Goal: Information Seeking & Learning: Learn about a topic

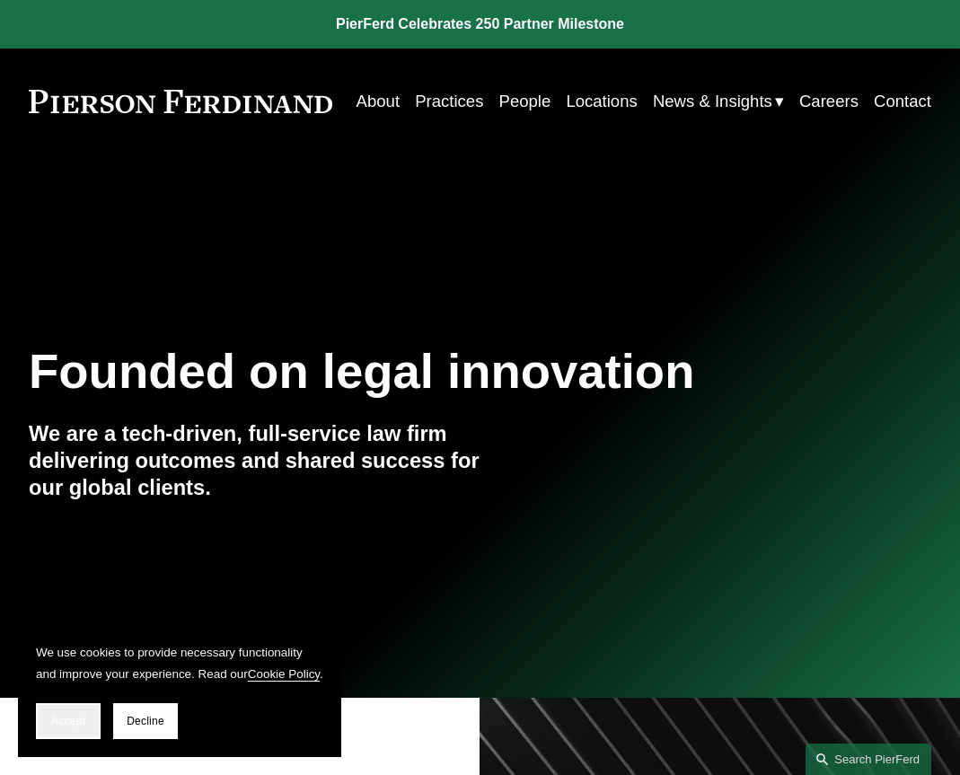
click at [69, 730] on button "Accept" at bounding box center [68, 721] width 65 height 36
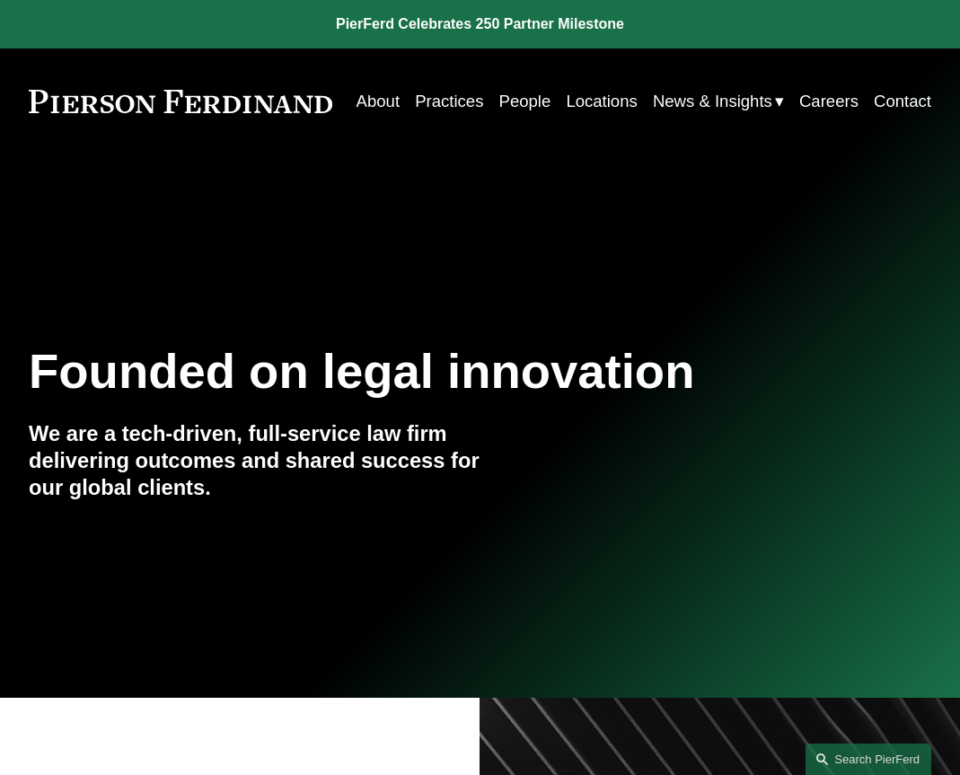
click at [483, 95] on link "Practices" at bounding box center [449, 100] width 68 height 33
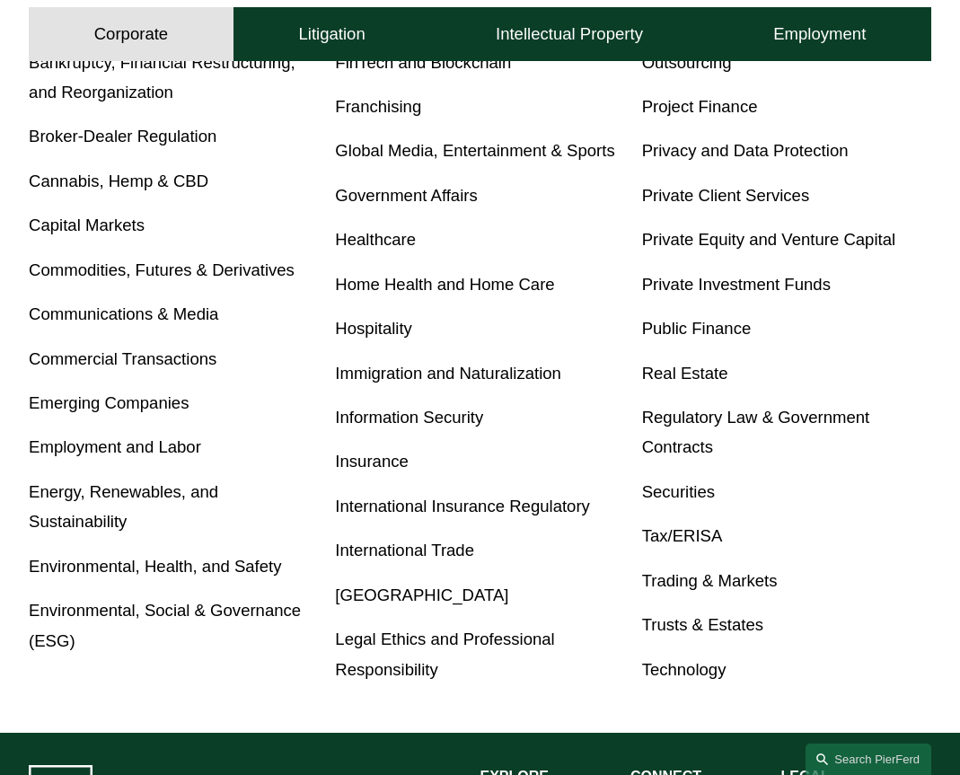
scroll to position [713, 0]
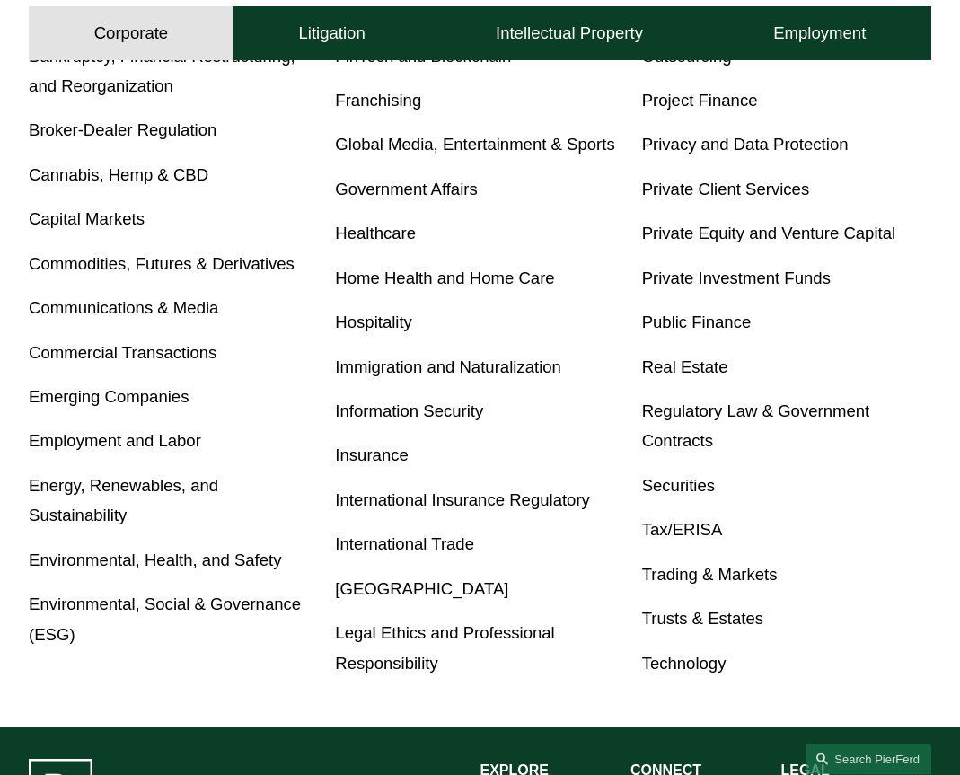
click at [163, 492] on link "Energy, Renewables, and Sustainability" at bounding box center [124, 501] width 190 height 49
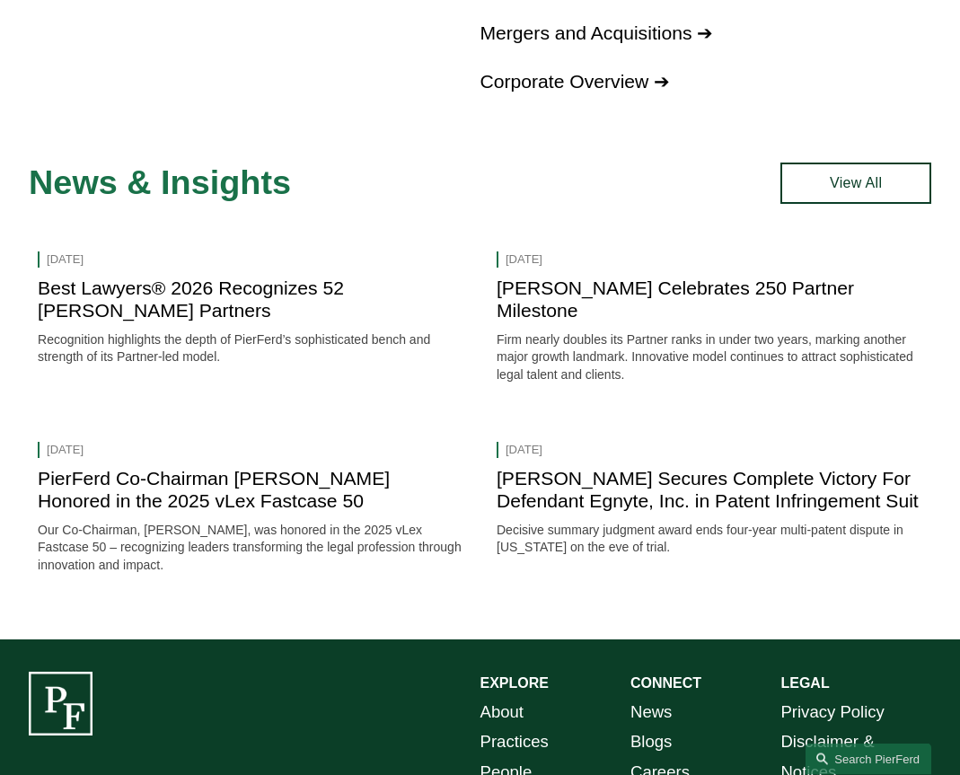
scroll to position [4699, 0]
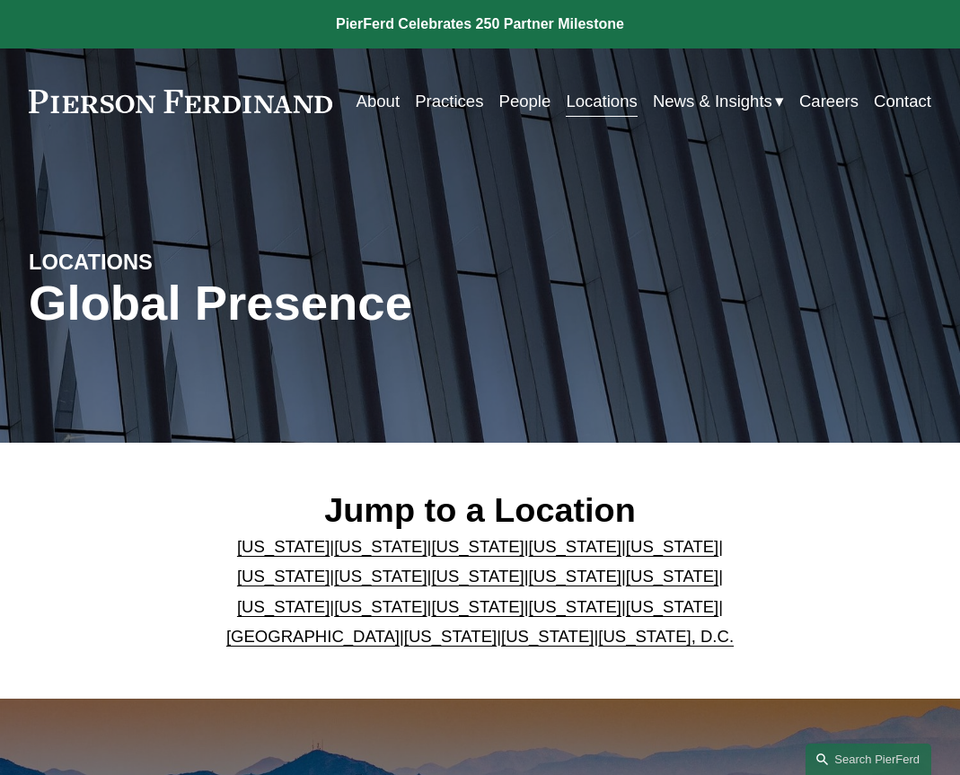
click at [637, 101] on link "Locations" at bounding box center [601, 100] width 71 height 33
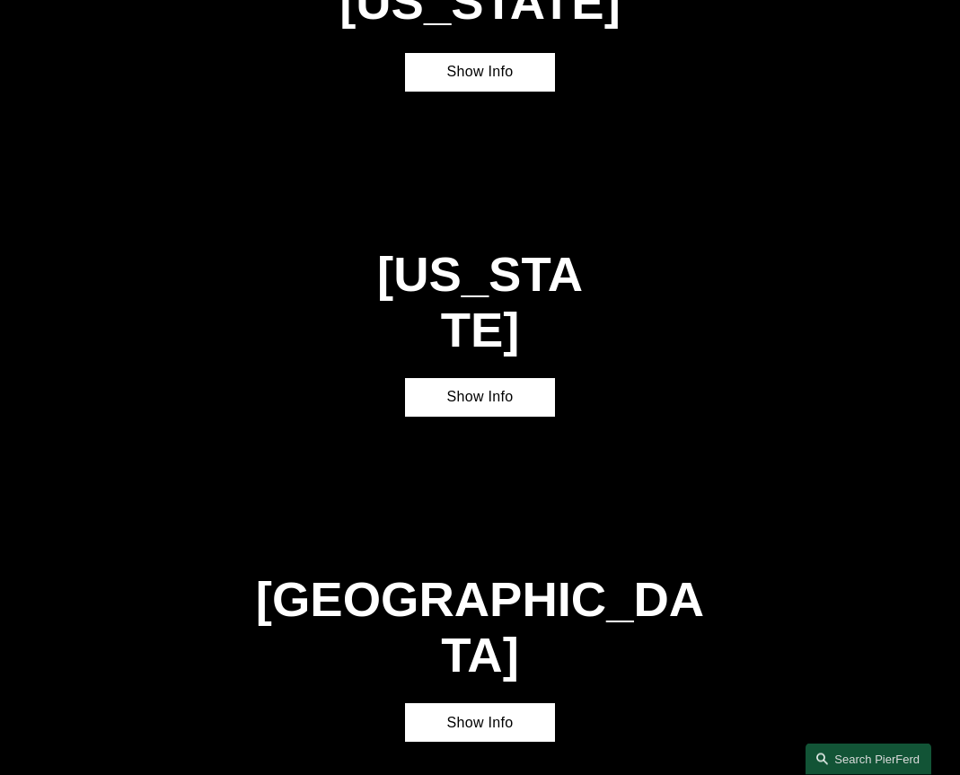
scroll to position [4495, 0]
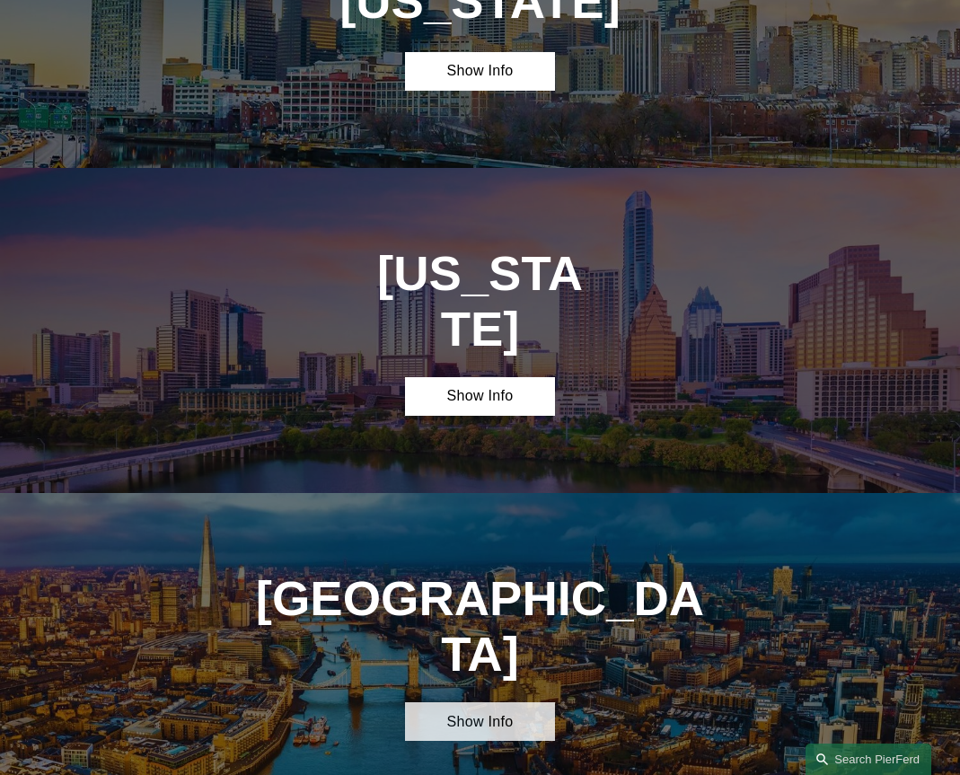
click at [508, 703] on link "Show Info" at bounding box center [480, 722] width 150 height 39
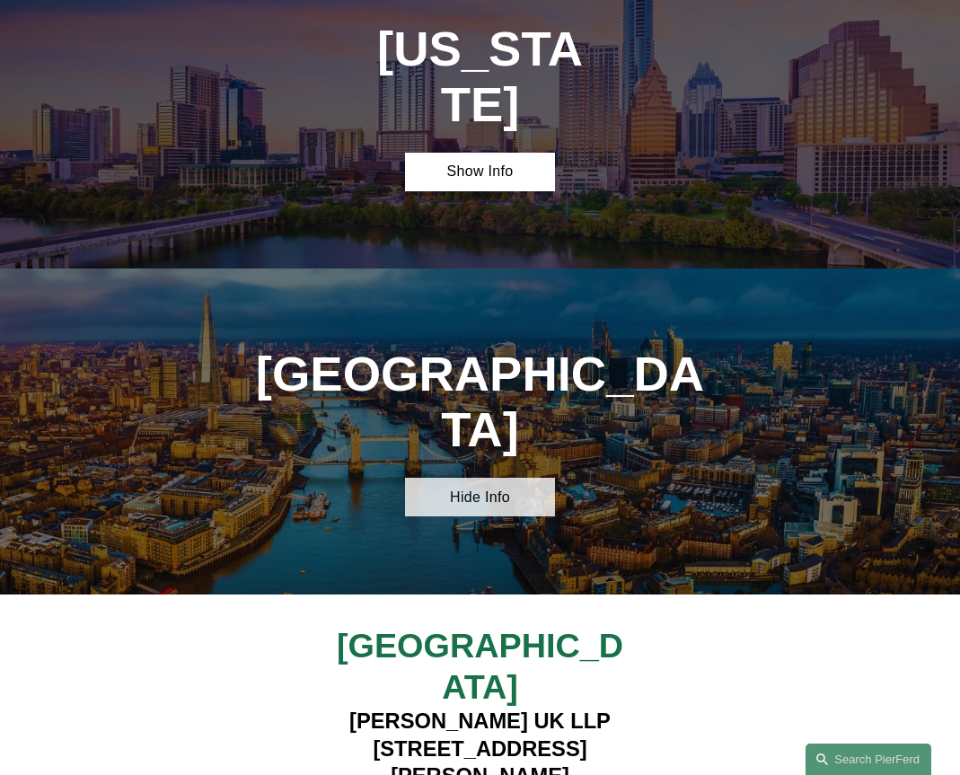
scroll to position [4728, 0]
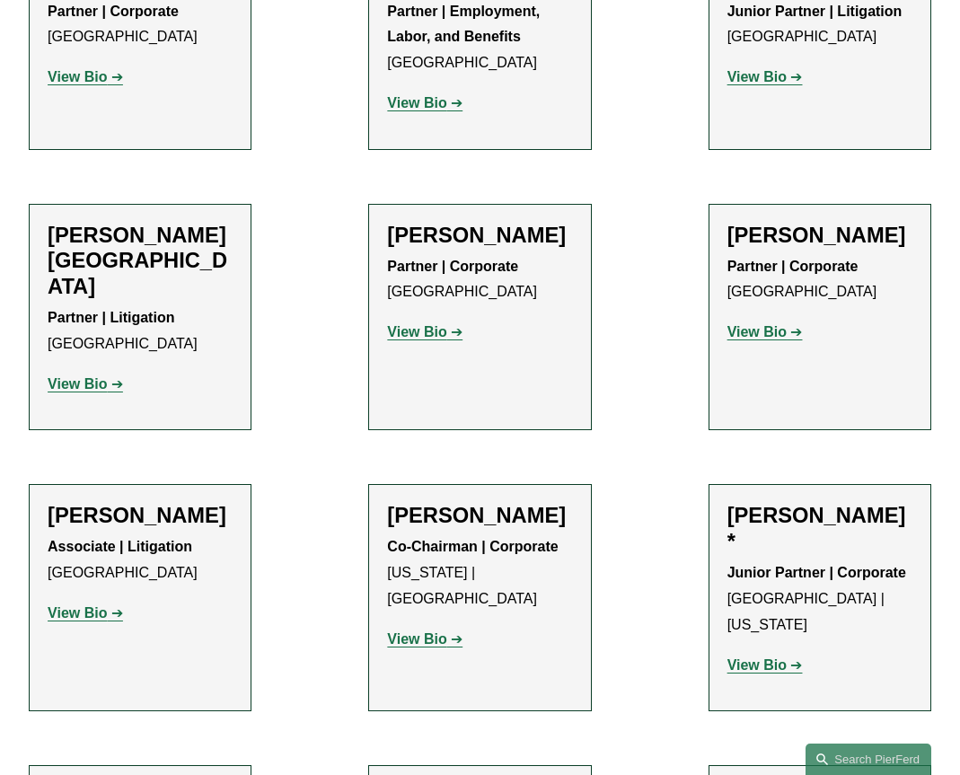
scroll to position [1316, 0]
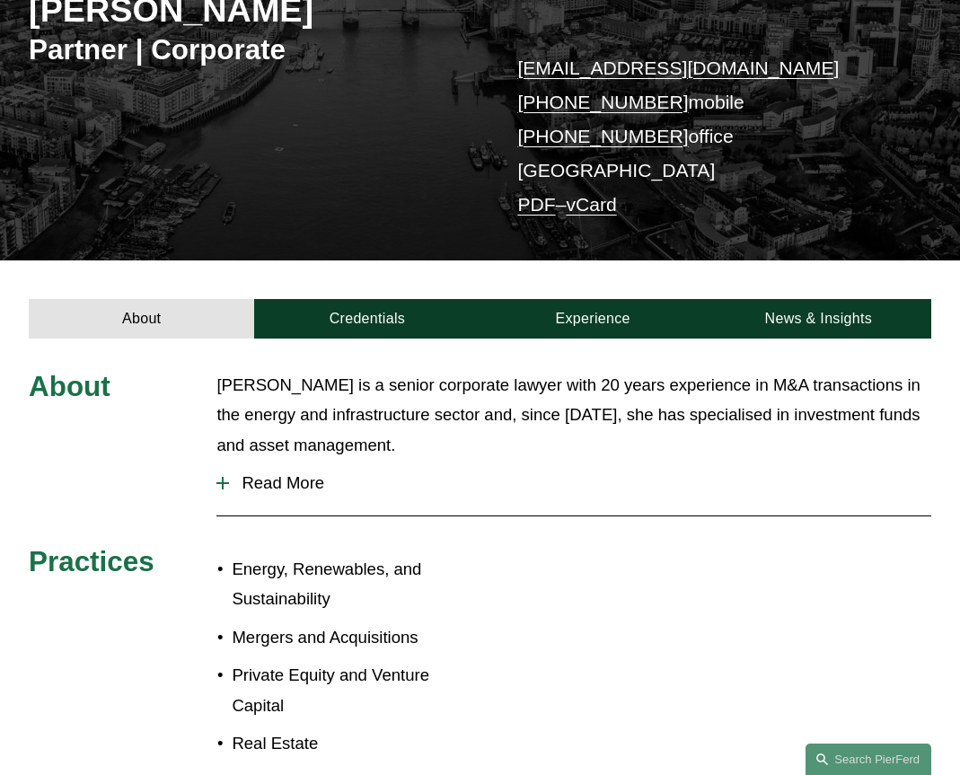
scroll to position [278, 0]
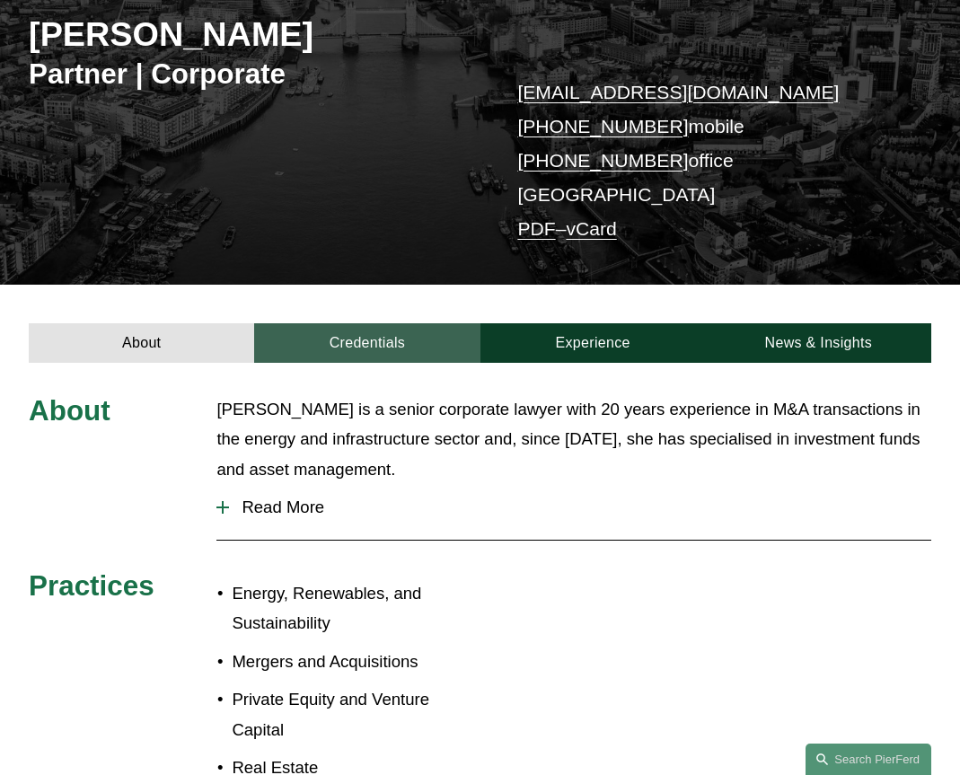
click at [393, 351] on link "Credentials" at bounding box center [366, 342] width 225 height 39
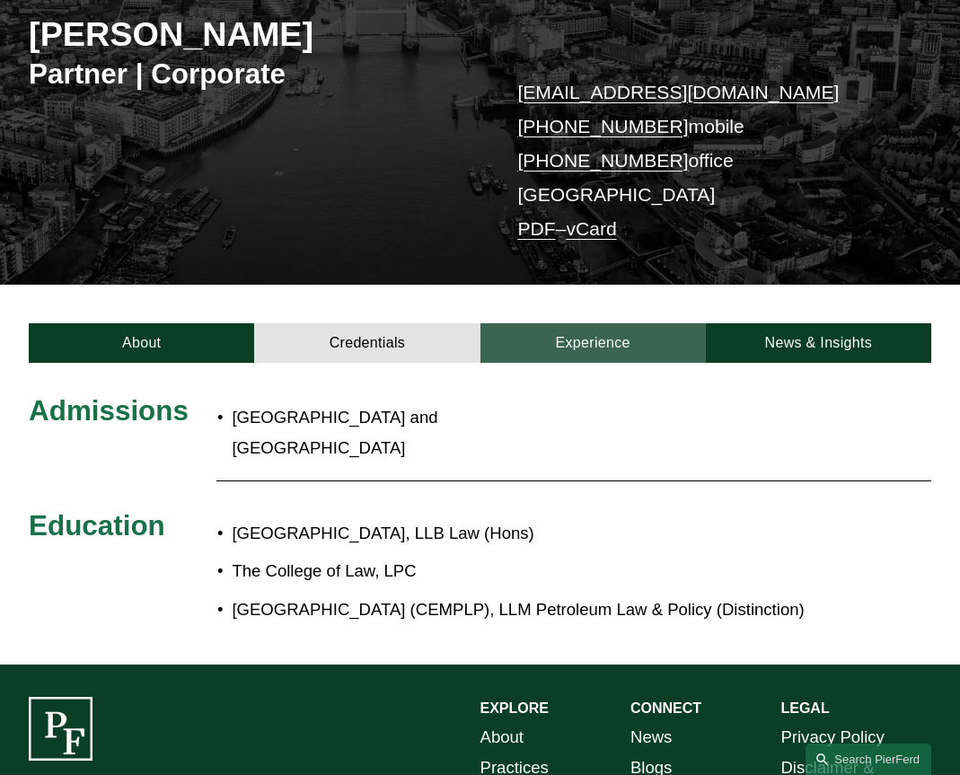
click at [605, 340] on link "Experience" at bounding box center [593, 342] width 225 height 39
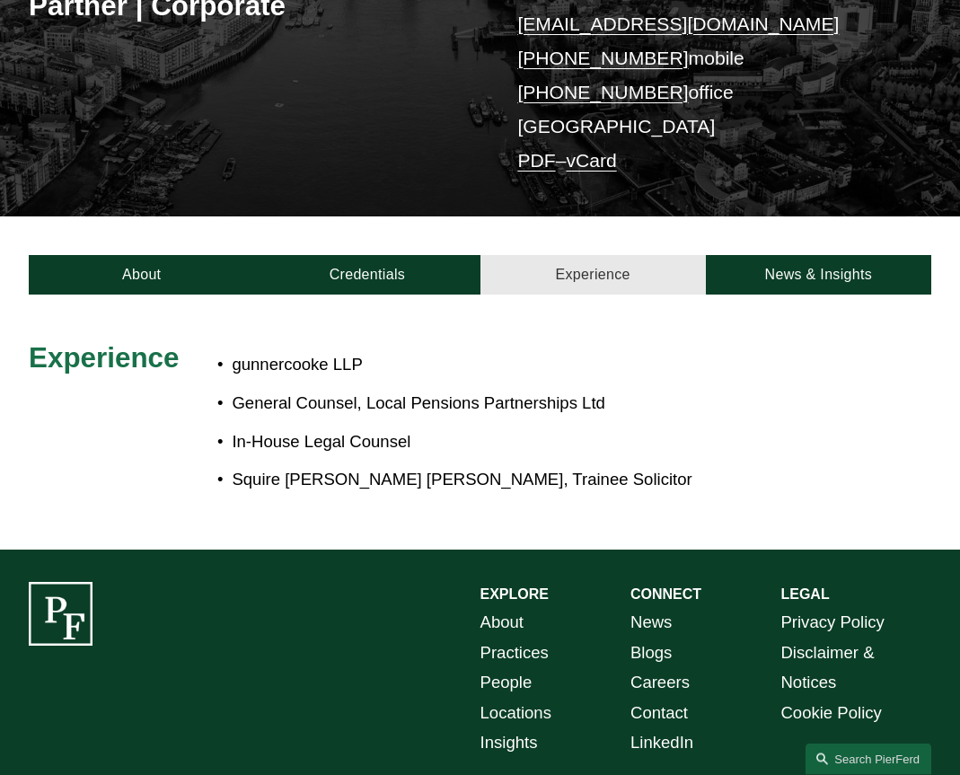
scroll to position [346, 0]
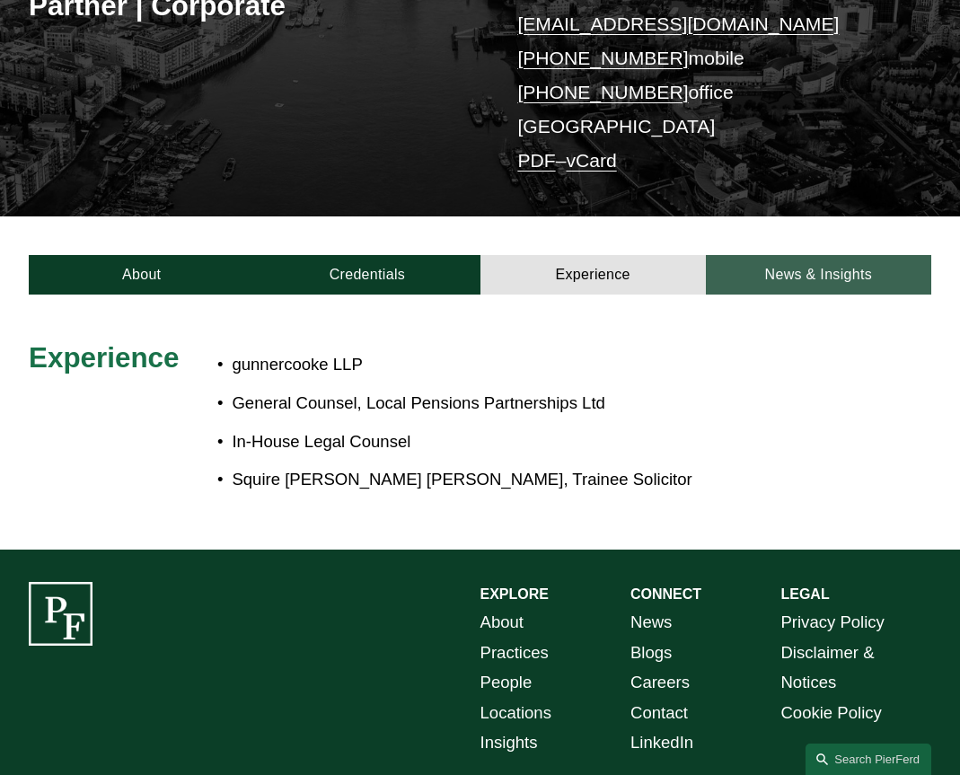
click at [834, 269] on link "News & Insights" at bounding box center [818, 274] width 225 height 39
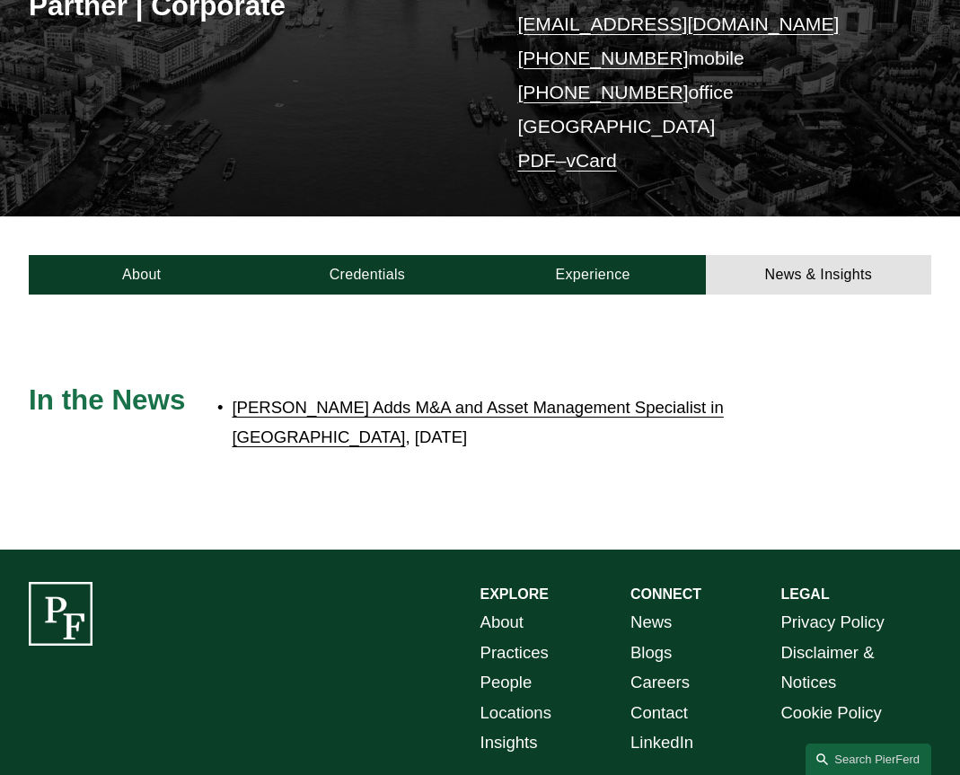
click at [723, 406] on link "Pierson Ferdinand Adds M&A and Asset Management Specialist in London" at bounding box center [477, 422] width 491 height 49
